Goal: Transaction & Acquisition: Purchase product/service

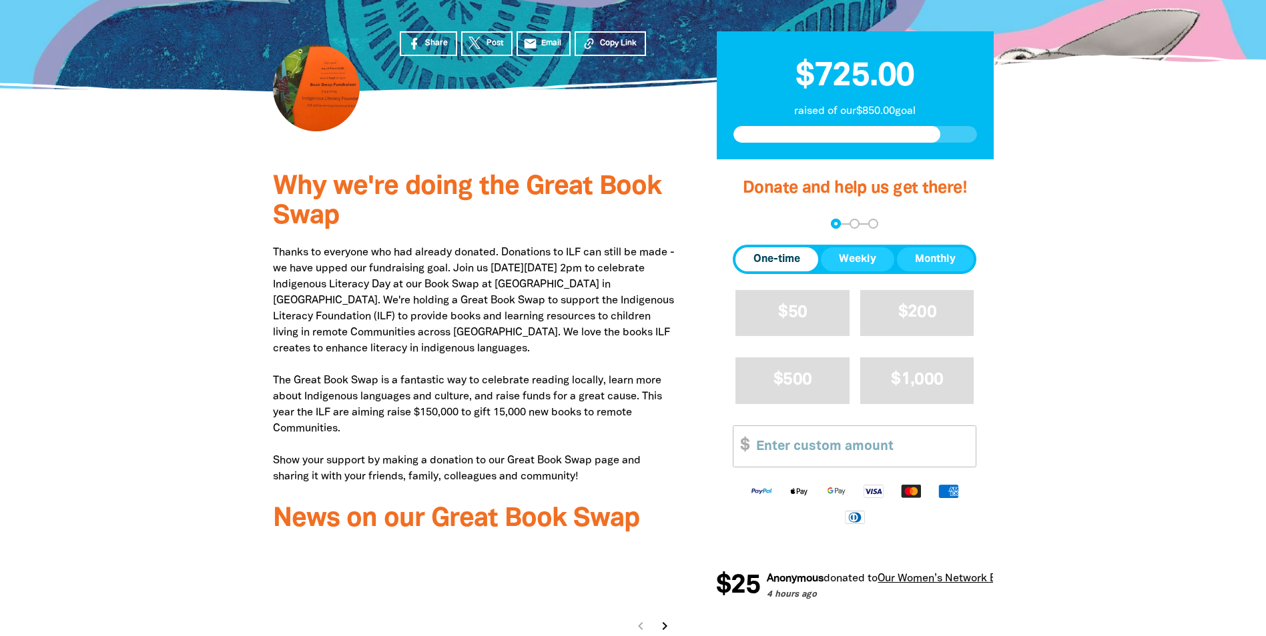
scroll to position [334, 0]
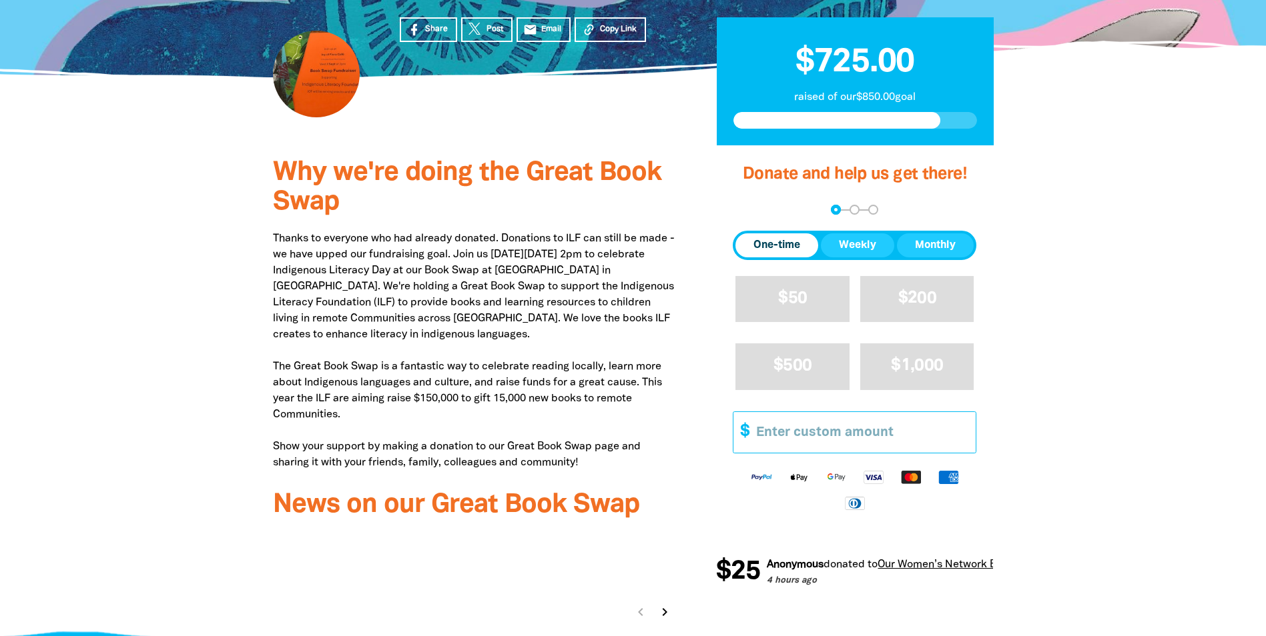
click at [757, 436] on input "Other Amount" at bounding box center [861, 432] width 229 height 41
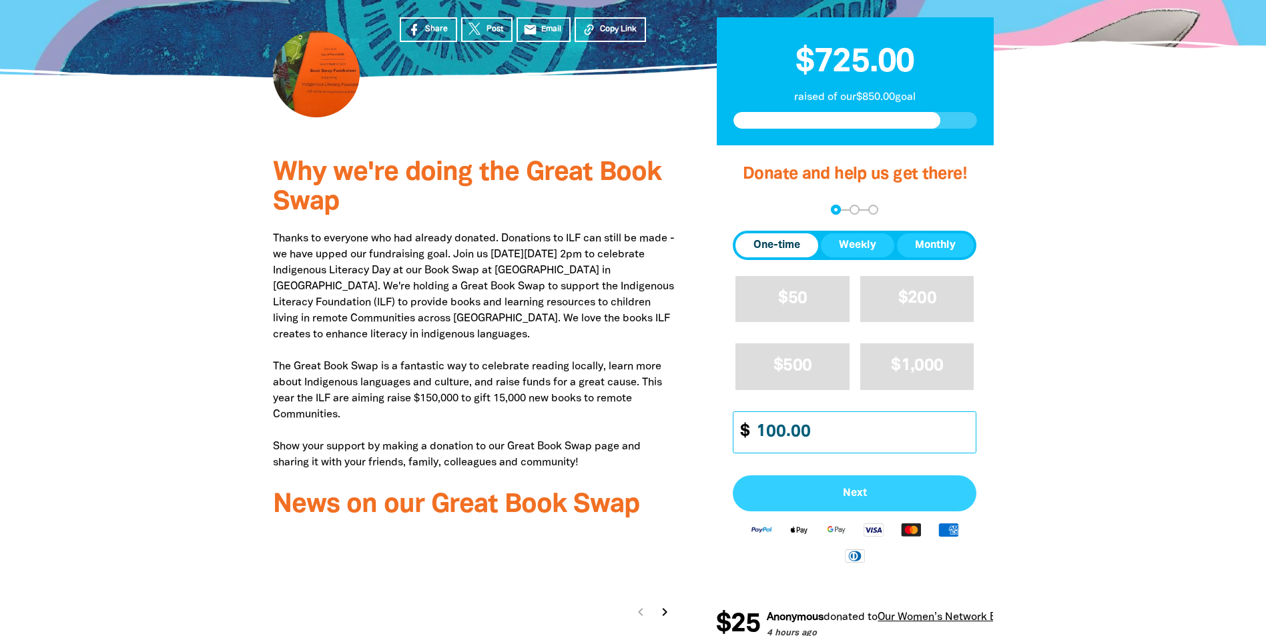
type input "100.00"
click at [847, 492] on span "Next" at bounding box center [854, 493] width 214 height 11
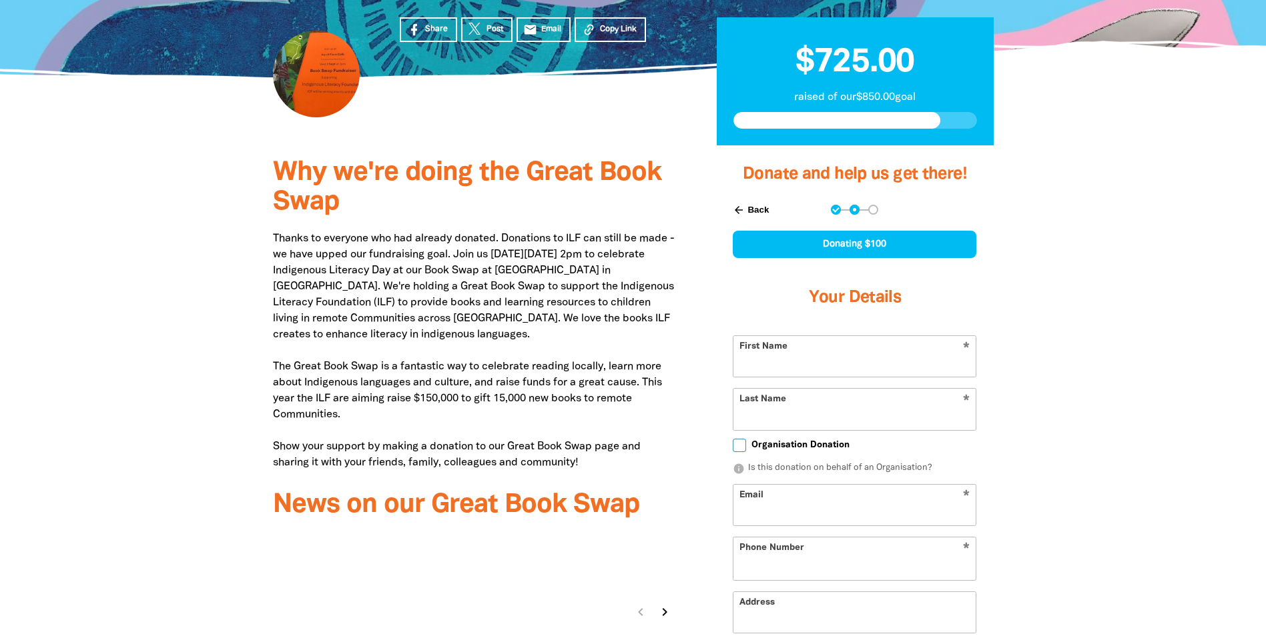
select select "AU"
click at [756, 364] on input "First Name" at bounding box center [854, 356] width 242 height 41
type input "[PERSON_NAME]"
click at [750, 410] on input "Last Name" at bounding box center [854, 409] width 242 height 41
type input "[PERSON_NAME]"
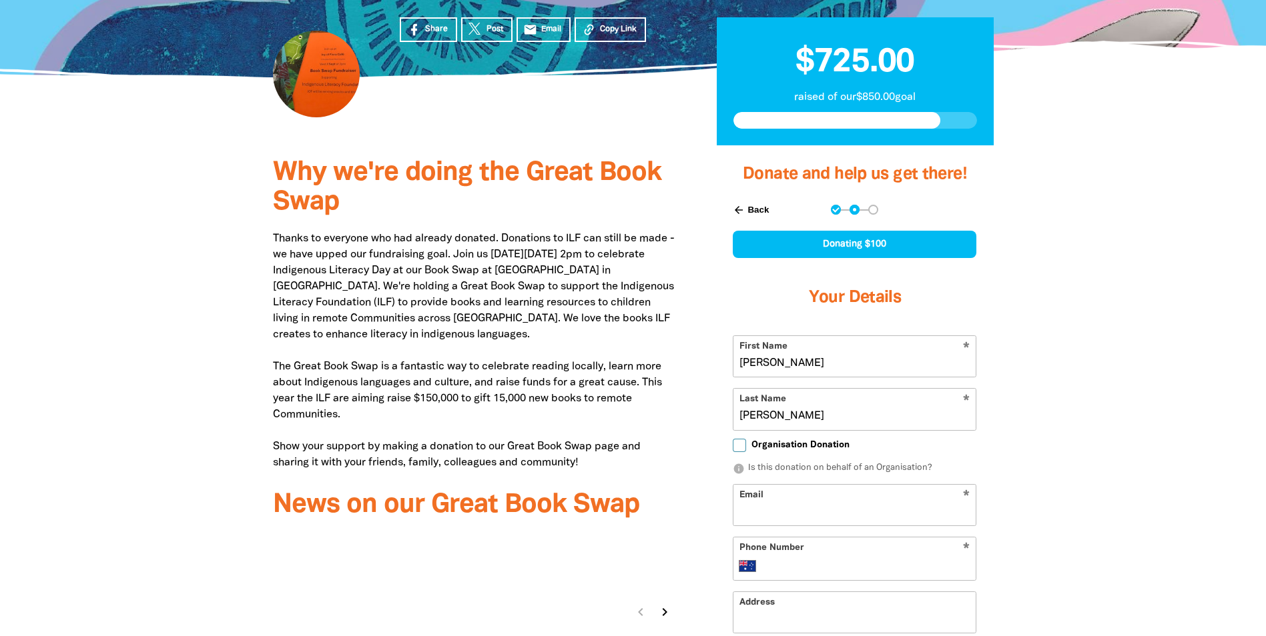
click at [759, 508] on input "Email" at bounding box center [854, 505] width 242 height 41
type input "[EMAIL_ADDRESS][DOMAIN_NAME]"
click at [782, 562] on input "Phone Number" at bounding box center [868, 566] width 204 height 16
type input "+"
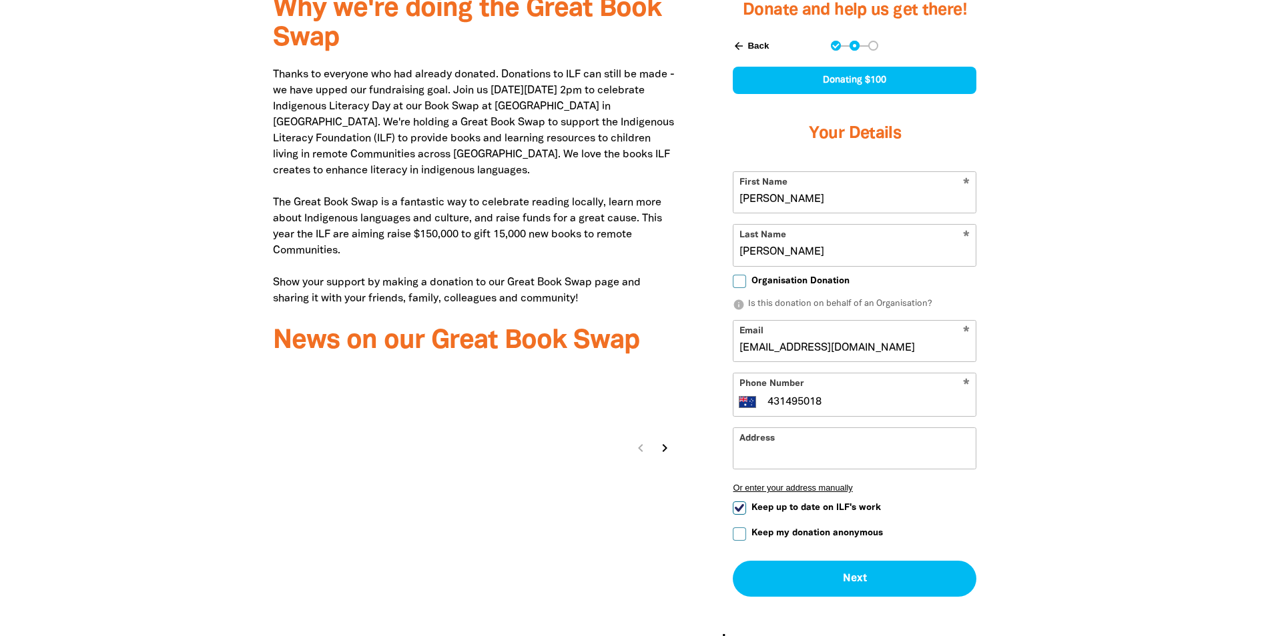
scroll to position [534, 0]
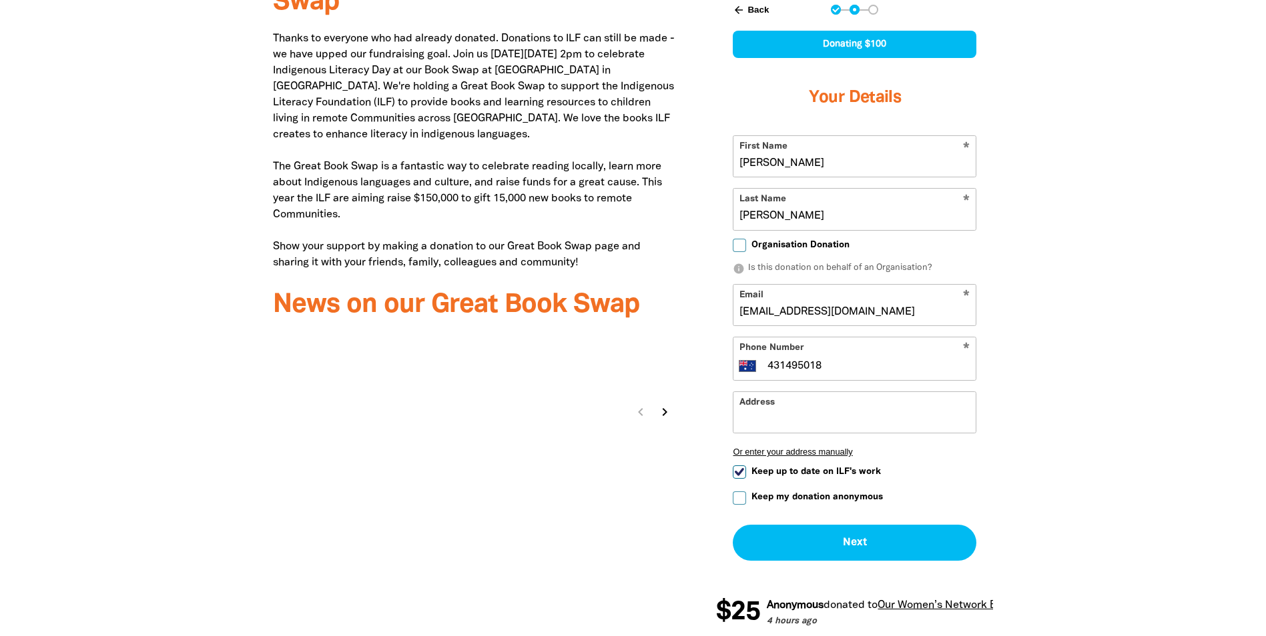
type input "431495018"
click at [773, 414] on input "Address" at bounding box center [854, 412] width 242 height 41
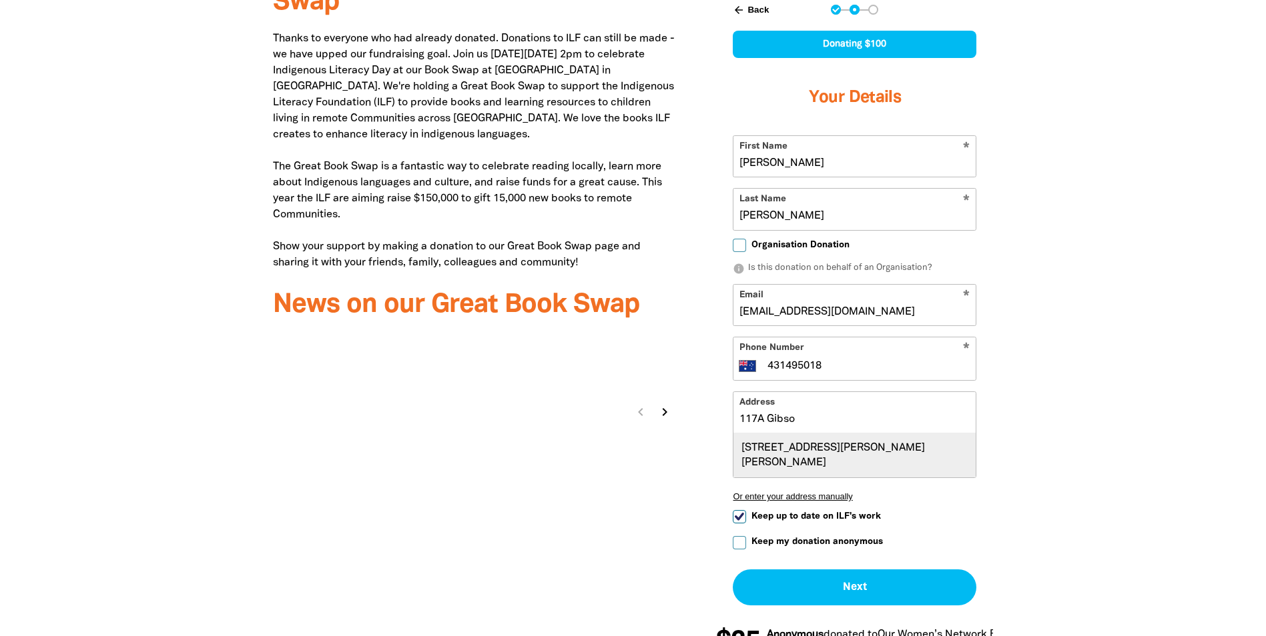
click at [800, 455] on div "[STREET_ADDRESS][PERSON_NAME][PERSON_NAME]" at bounding box center [854, 456] width 242 height 44
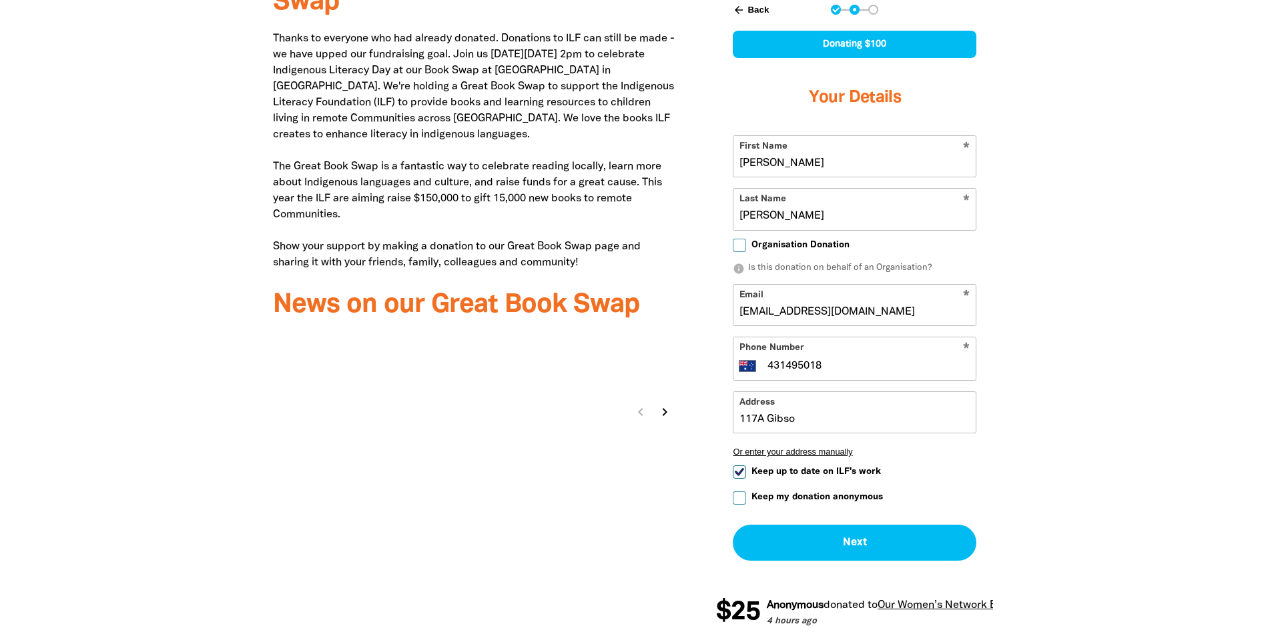
type input "[STREET_ADDRESS][PERSON_NAME][PERSON_NAME]"
click at [739, 474] on input "Keep up to date on ILF's work" at bounding box center [738, 472] width 13 height 13
checkbox input "false"
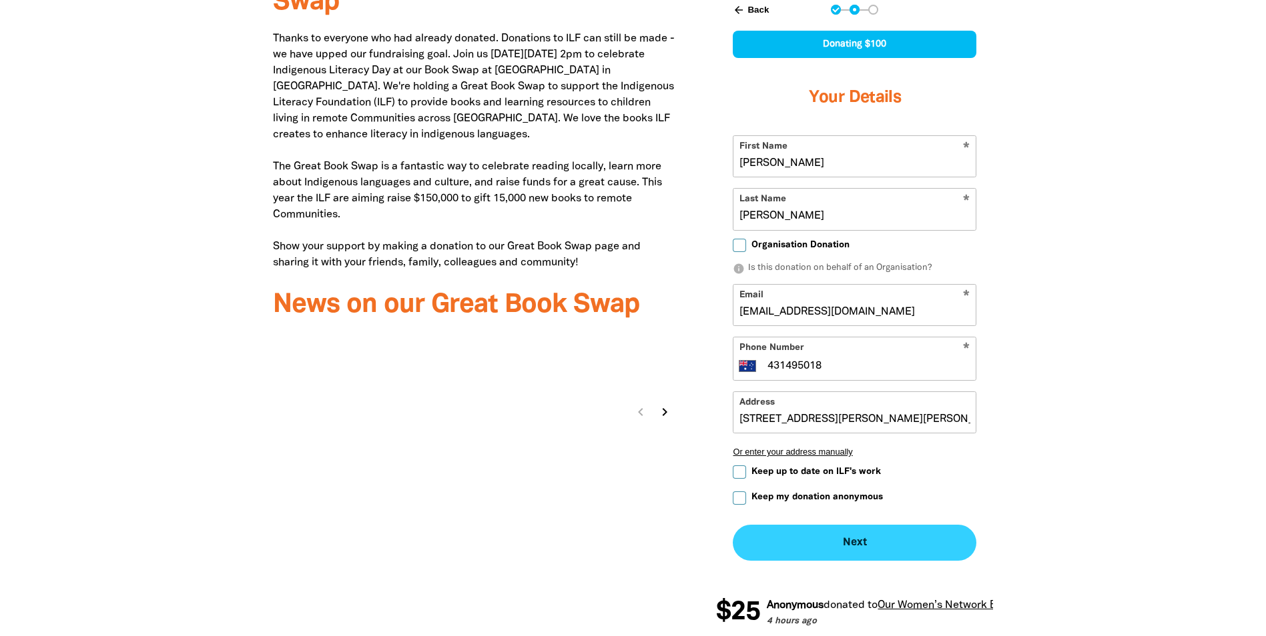
click at [854, 545] on button "Next chevron_right" at bounding box center [853, 543] width 243 height 36
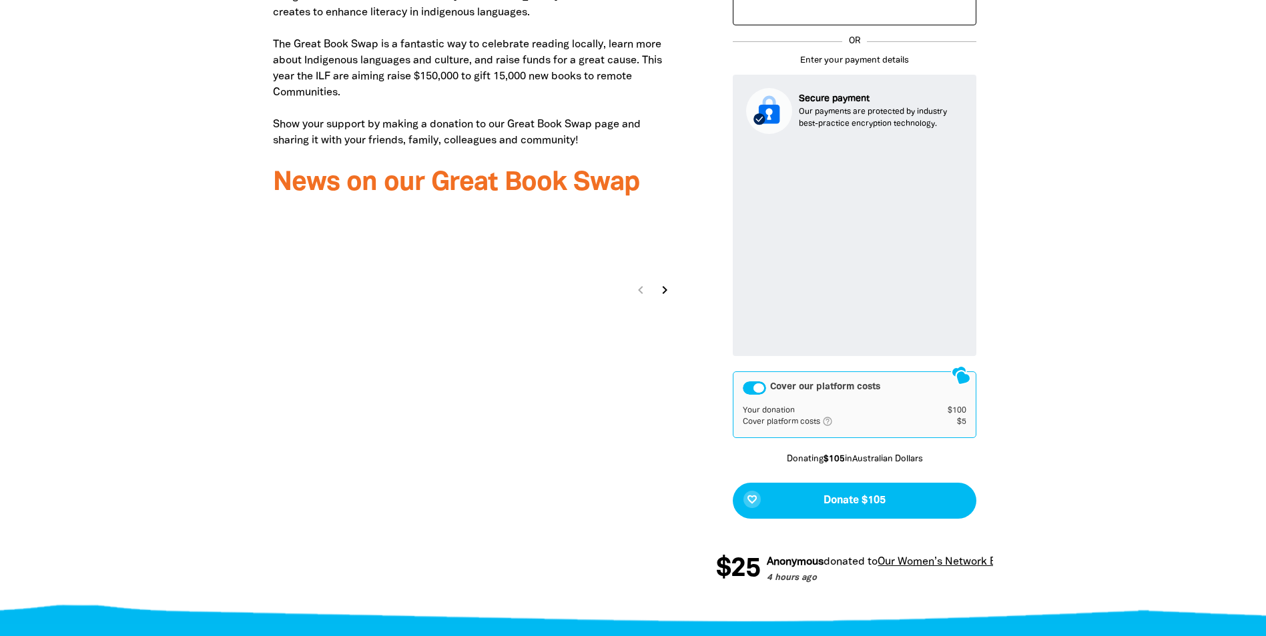
scroll to position [699, 0]
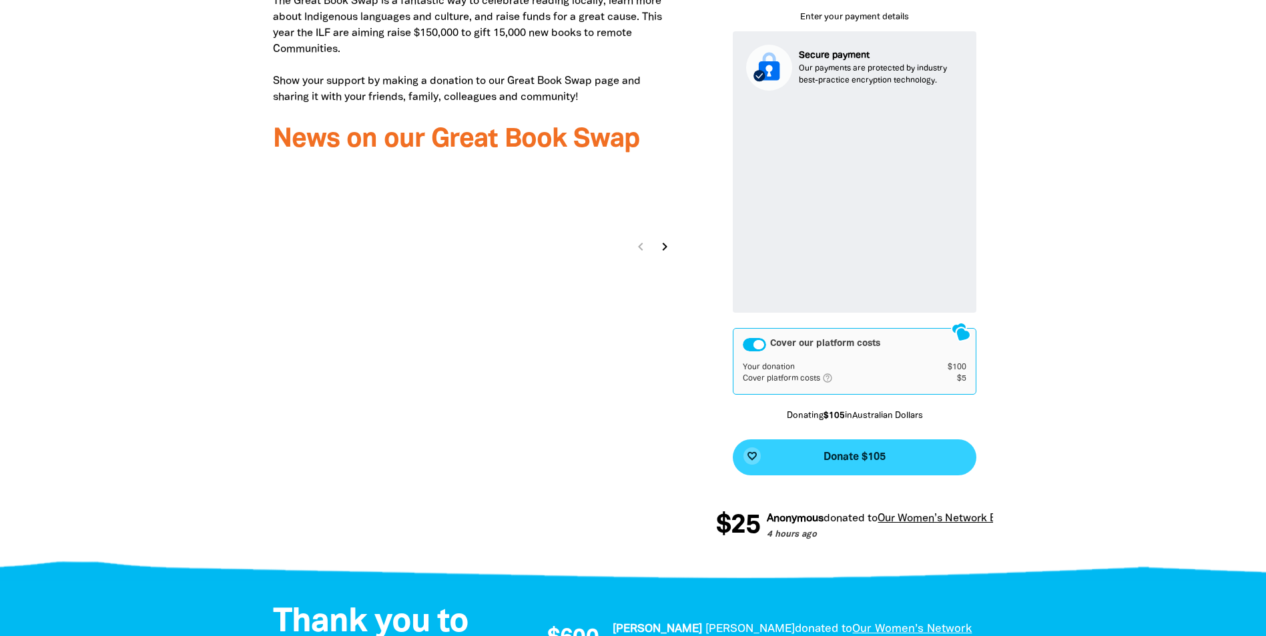
click at [835, 458] on span "Donate $105" at bounding box center [854, 457] width 62 height 11
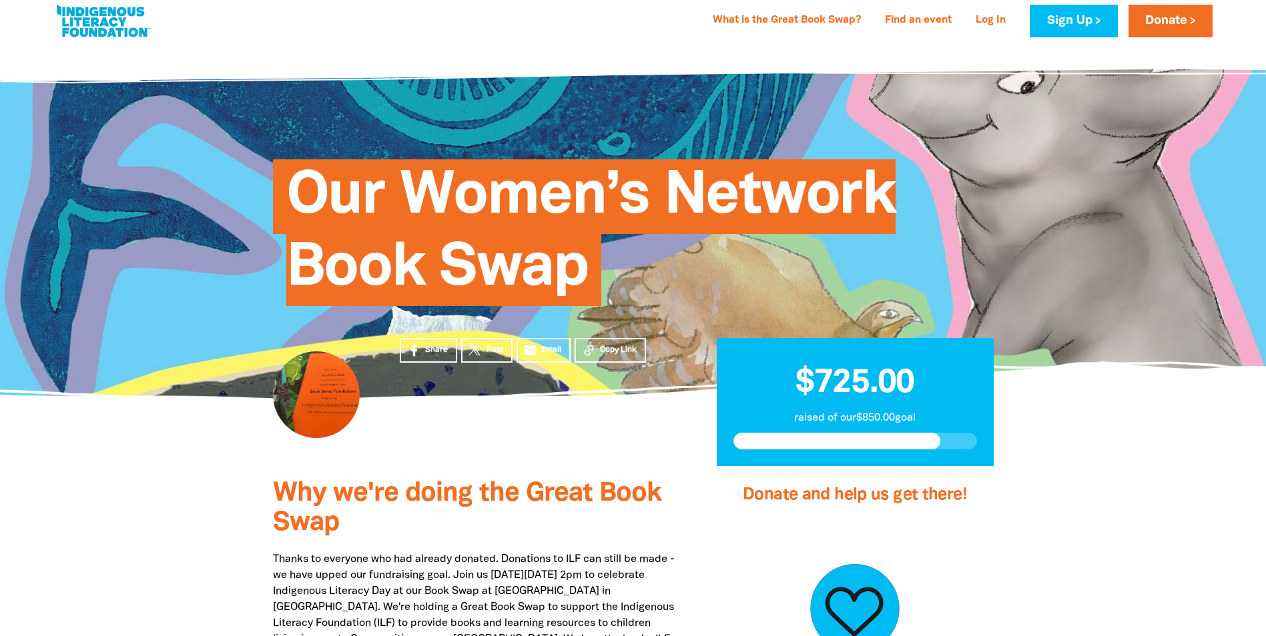
scroll to position [0, 0]
